Goal: Transaction & Acquisition: Obtain resource

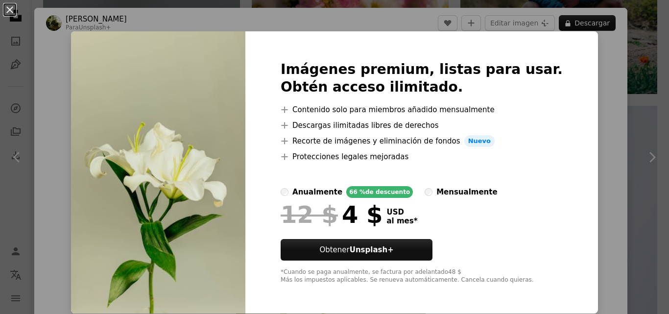
scroll to position [0, 0]
click at [172, 280] on img at bounding box center [158, 172] width 174 height 282
click at [574, 59] on div "An X shape Imágenes premium, listas para usar. Obtén acceso ilimitado. A plus s…" at bounding box center [334, 157] width 669 height 314
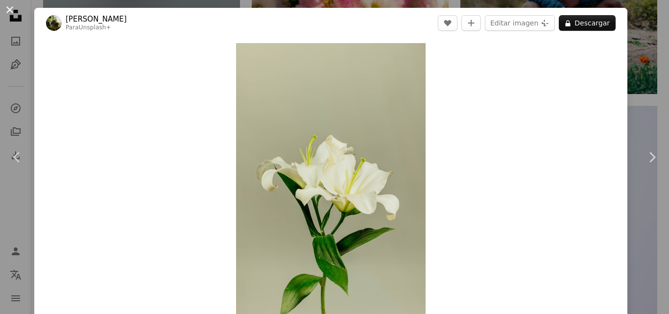
click at [12, 11] on button "An X shape" at bounding box center [10, 10] width 12 height 12
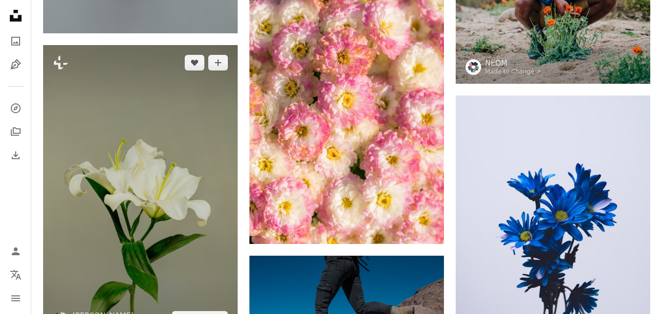
click at [183, 209] on img at bounding box center [140, 191] width 194 height 292
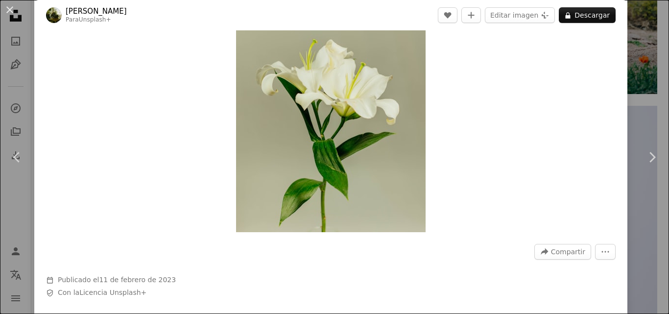
scroll to position [86, 0]
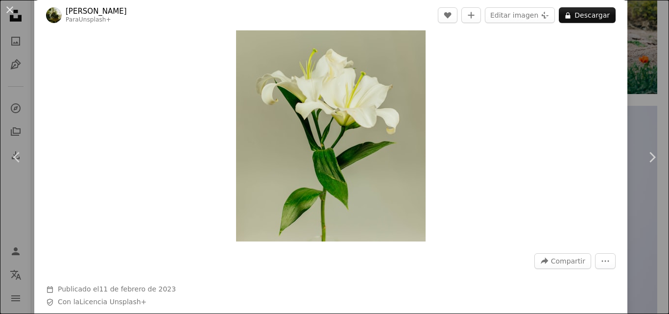
click at [353, 73] on img "Ampliar en esta imagen" at bounding box center [331, 99] width 190 height 285
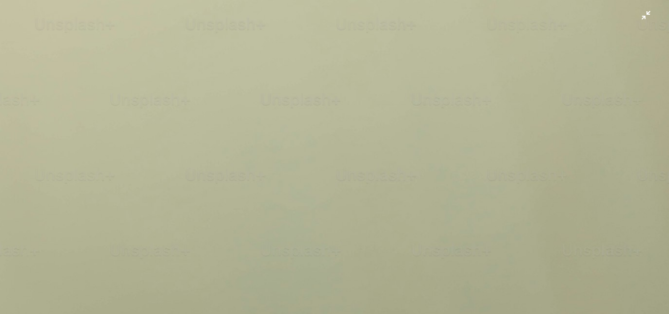
scroll to position [335, 0]
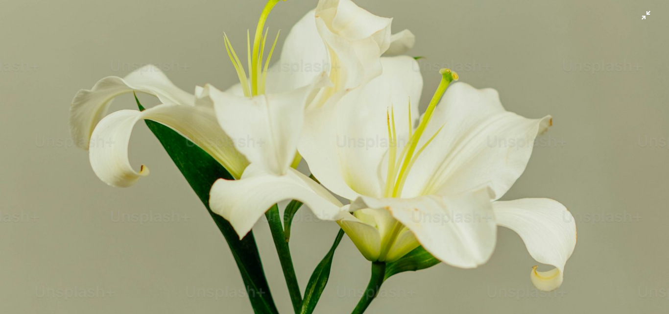
click at [447, 81] on img "Reducir el zoom en esta imagen" at bounding box center [335, 166] width 670 height 1005
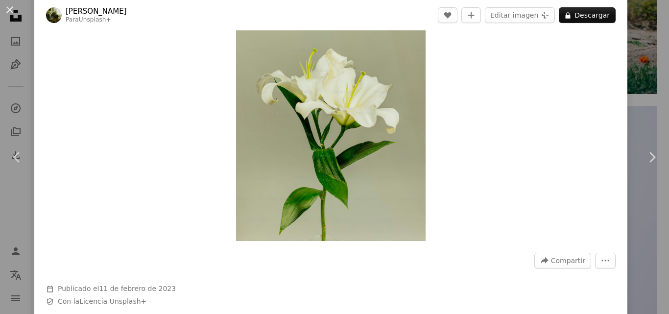
scroll to position [43, 0]
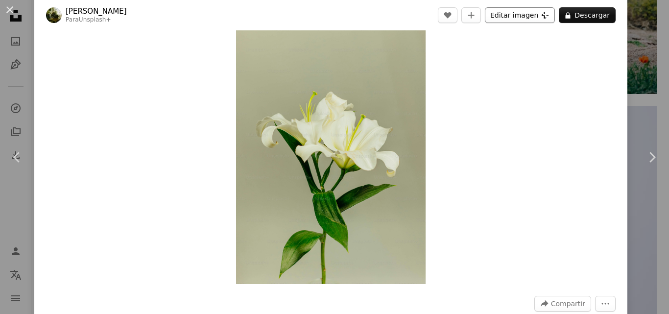
click at [507, 16] on button "Editar imagen Plus sign for Unsplash+" at bounding box center [520, 15] width 70 height 16
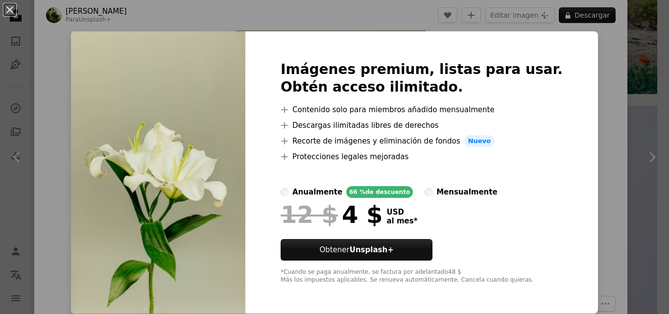
click at [595, 25] on div "An X shape Imágenes premium, listas para usar. Obtén acceso ilimitado. A plus s…" at bounding box center [334, 157] width 669 height 314
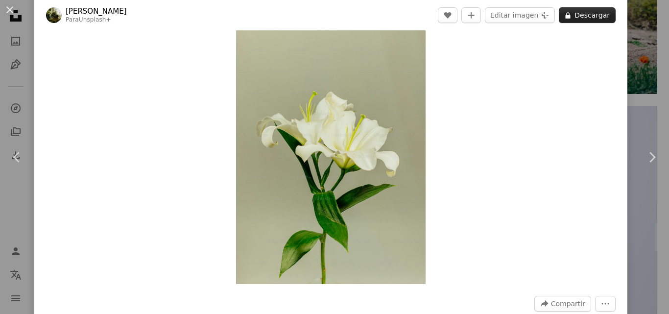
click at [588, 20] on button "A lock Descargar" at bounding box center [587, 15] width 57 height 16
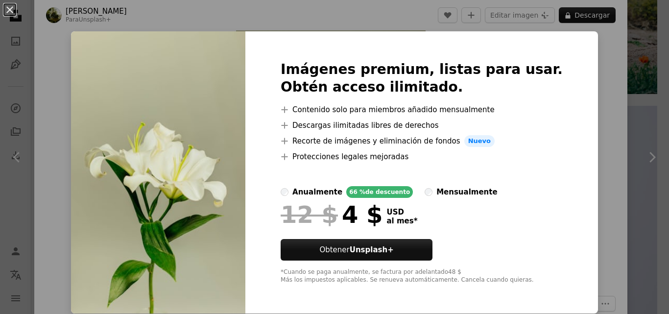
click at [581, 82] on div "An X shape Imágenes premium, listas para usar. Obtén acceso ilimitado. A plus s…" at bounding box center [334, 157] width 669 height 314
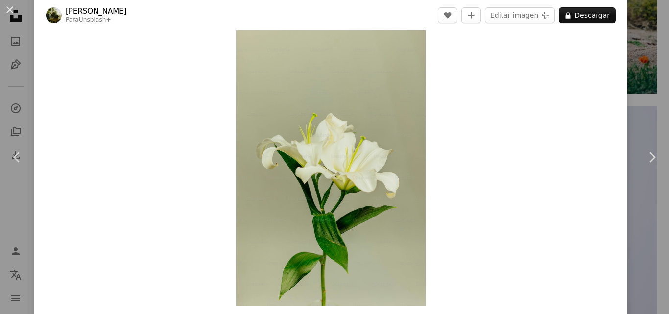
scroll to position [44, 0]
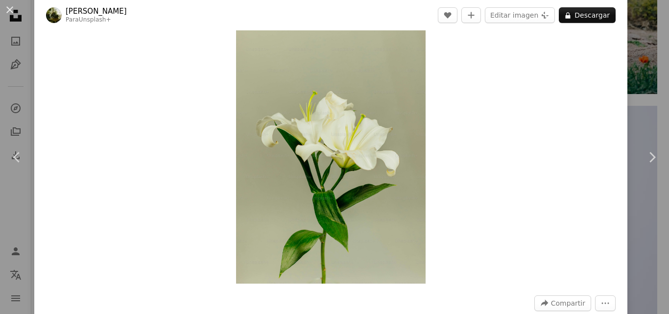
click at [358, 118] on img "Ampliar en esta imagen" at bounding box center [331, 142] width 190 height 284
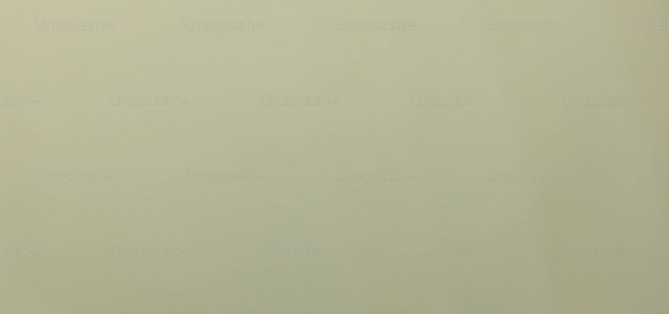
scroll to position [335, 0]
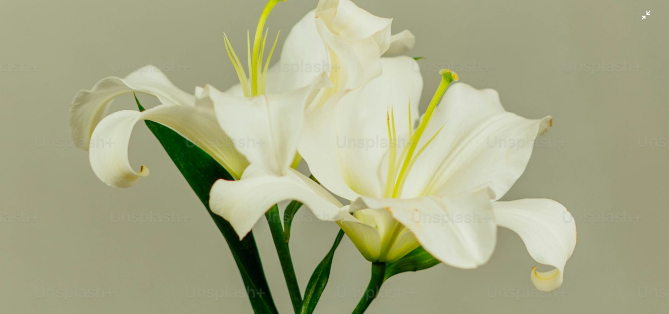
click at [485, 109] on img "Reducir el zoom en esta imagen" at bounding box center [335, 167] width 670 height 1005
